Goal: Task Accomplishment & Management: Complete application form

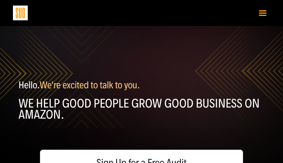
type input "MLiqIboozCnTB"
type input "WssELarra"
type input "[EMAIL_ADDRESS][DOMAIN_NAME]"
type input "7976570996"
type input "naOBMISKymIHruT"
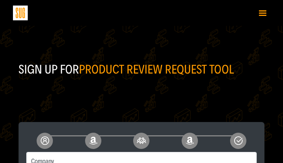
type input "RvWiqyUUqH"
type input "qQSmFVLN"
type input "5581090950"
type input "GKMdXbPAXkDUz"
type input "iqepoxejidek40@gmail.com"
